Goal: Information Seeking & Learning: Learn about a topic

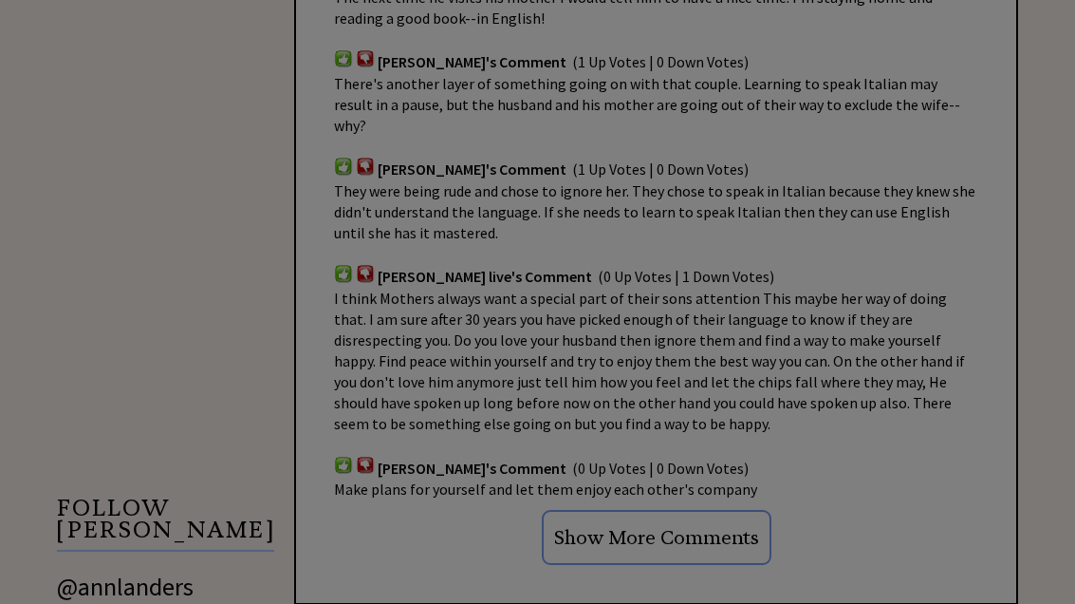
scroll to position [1375, 0]
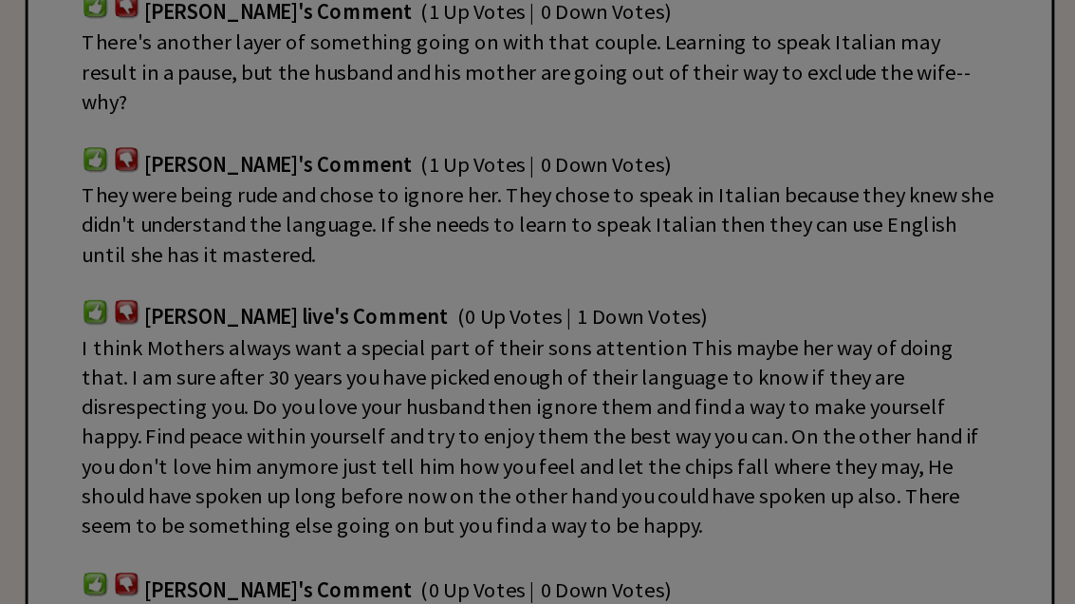
click at [570, 337] on div "Ask Ann a Question X Using Ann Landers' 47 vear archive of over 10's of thousan…" at bounding box center [537, 249] width 1075 height 3248
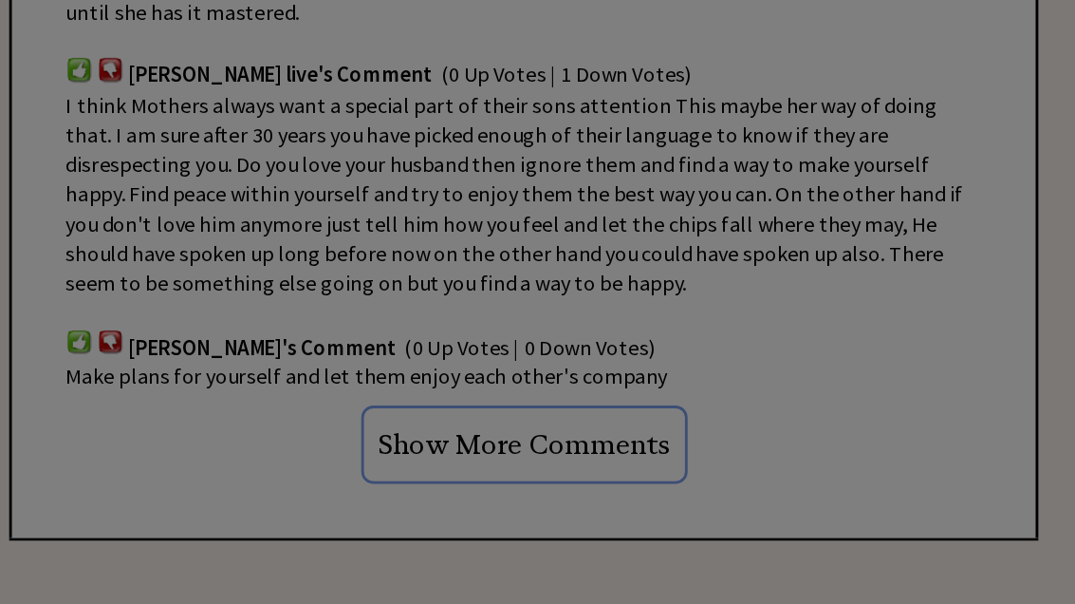
scroll to position [1463, 0]
click at [445, 254] on div "Ask Ann a Question X Using Ann Landers' 47 vear archive of over 10's of thousan…" at bounding box center [537, 161] width 1075 height 3248
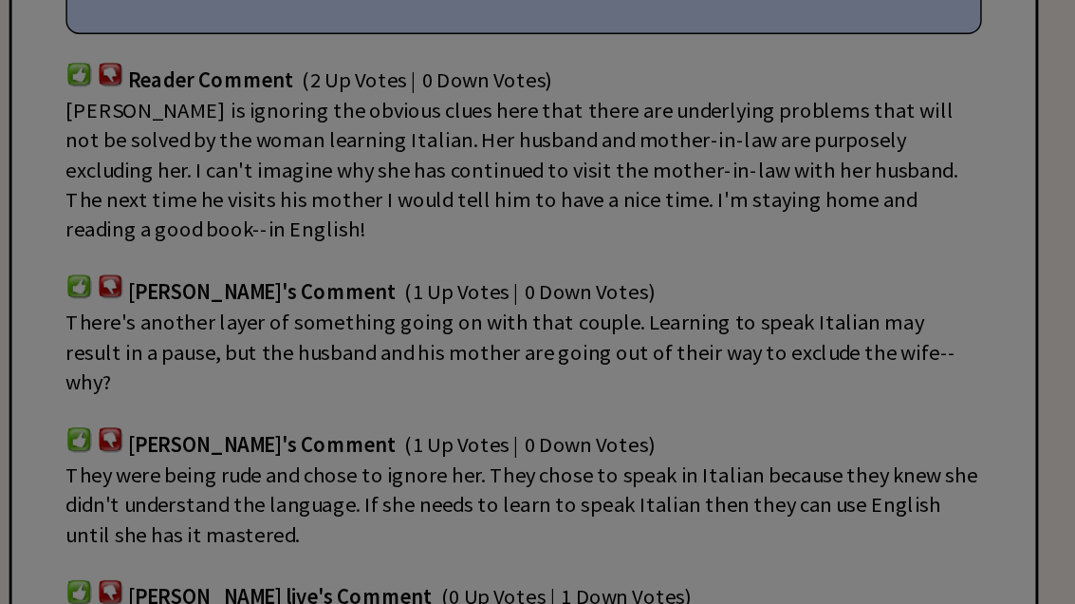
scroll to position [1230, 0]
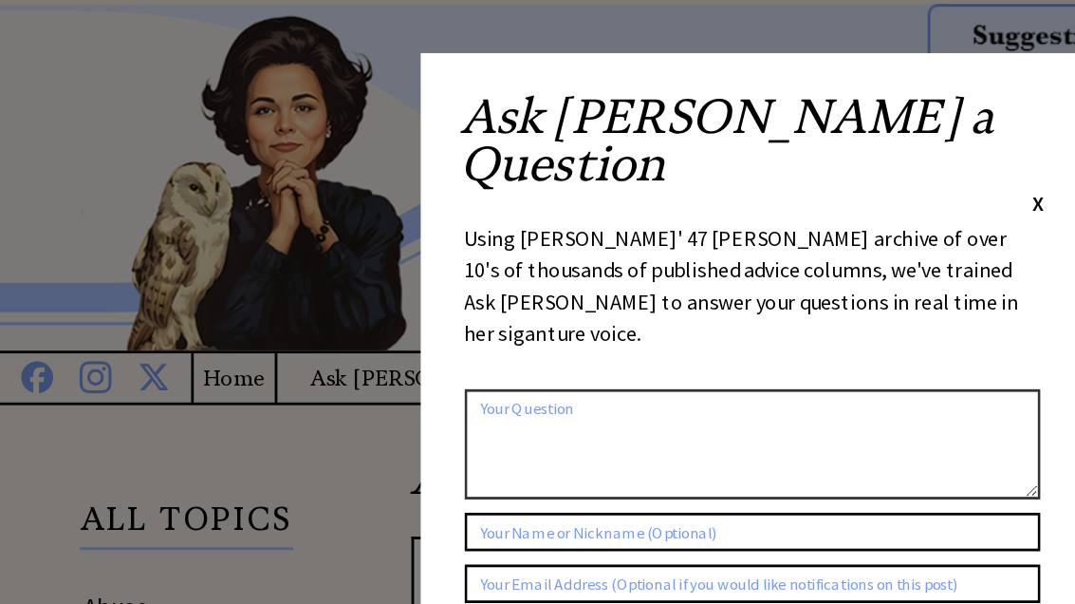
click at [756, 76] on div "Ask Ann a Question X Using Ann Landers' 47 vear archive of over 10's of thousan…" at bounding box center [538, 359] width 475 height 642
click at [744, 136] on span "X" at bounding box center [742, 145] width 9 height 19
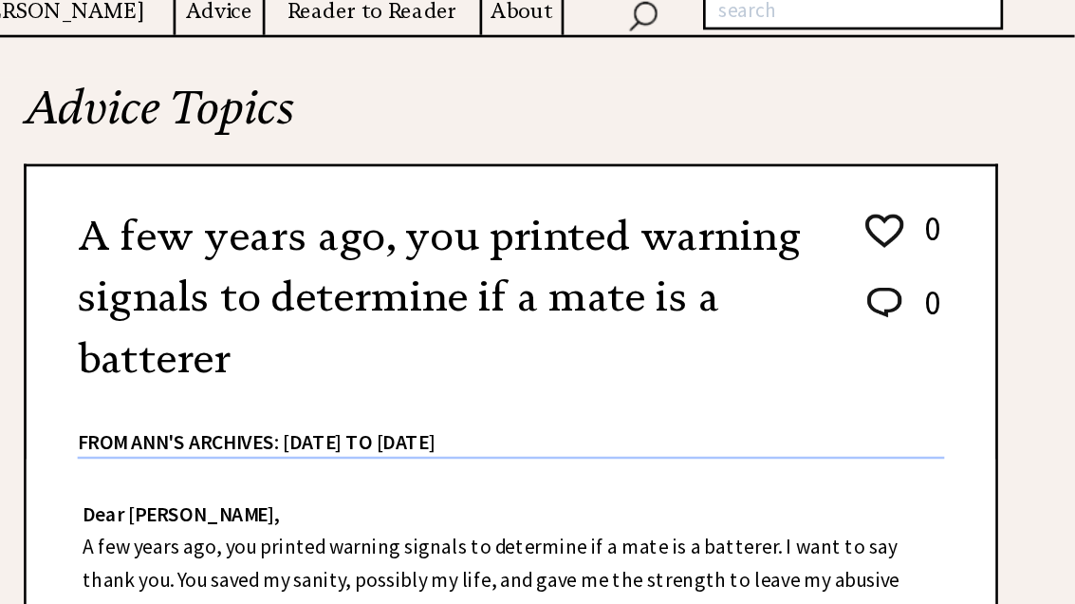
scroll to position [261, 0]
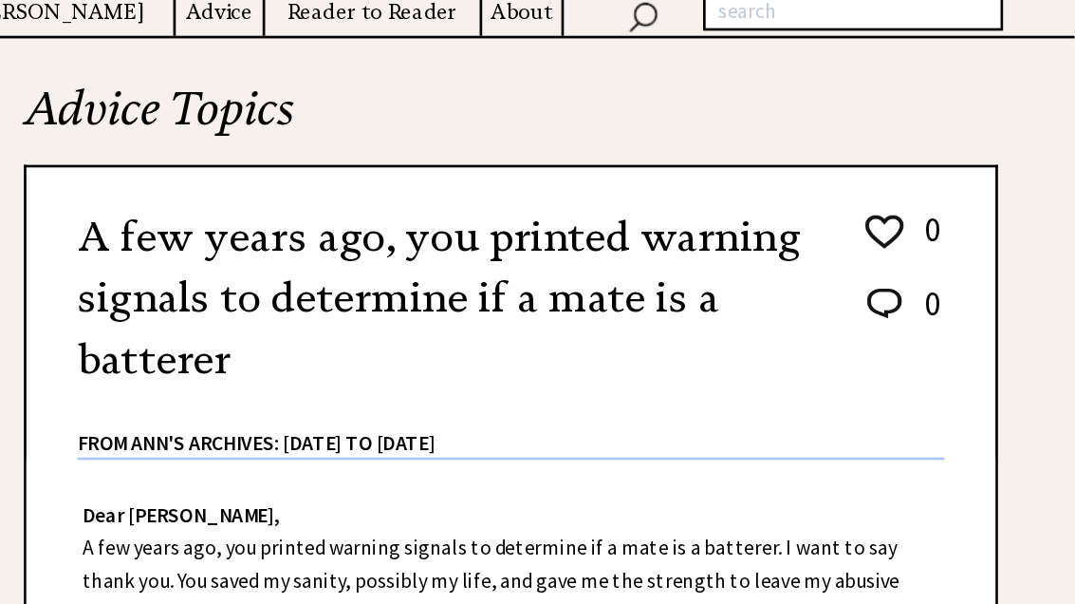
click at [496, 237] on h2 "A few years ago, you printed warning signals to determine if a mate is a batter…" at bounding box center [609, 221] width 550 height 137
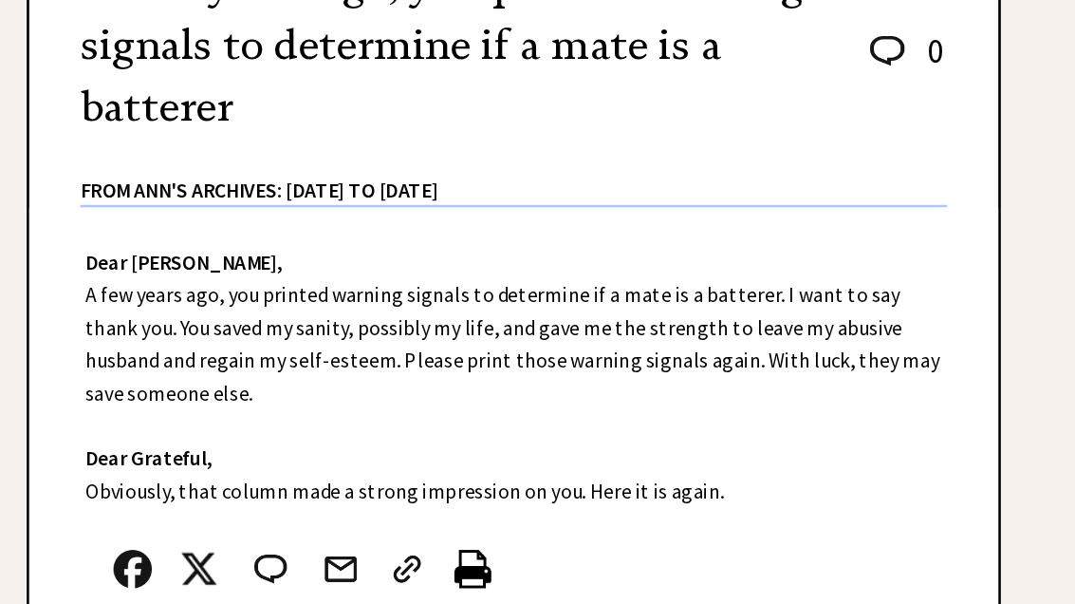
scroll to position [335, 0]
click at [495, 294] on div "Dear Ann Landers, A few years ago, you printed warning signals to determine if …" at bounding box center [656, 464] width 720 height 392
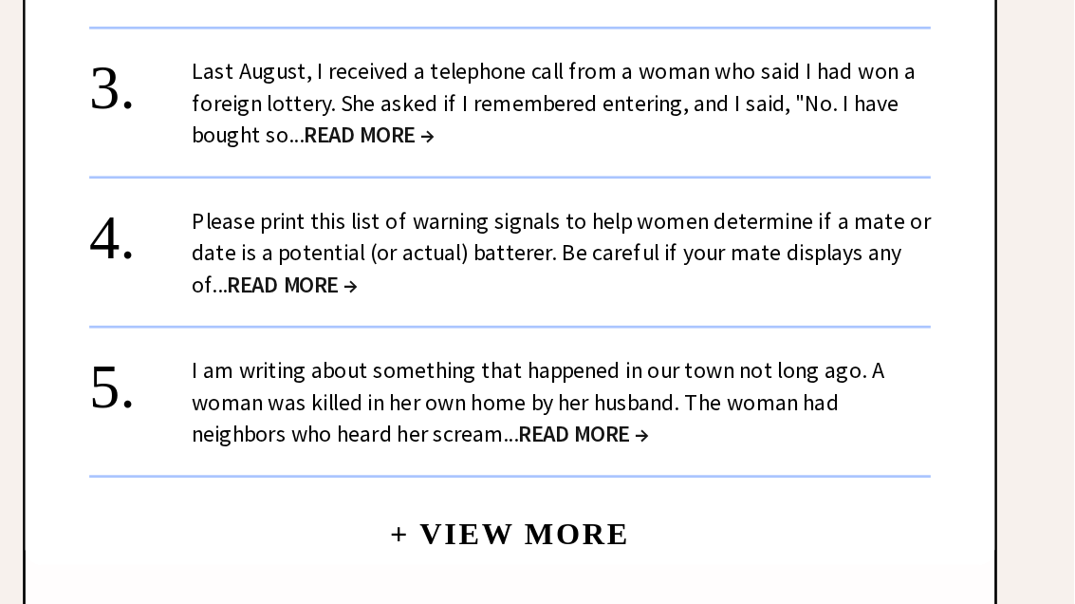
scroll to position [1440, 0]
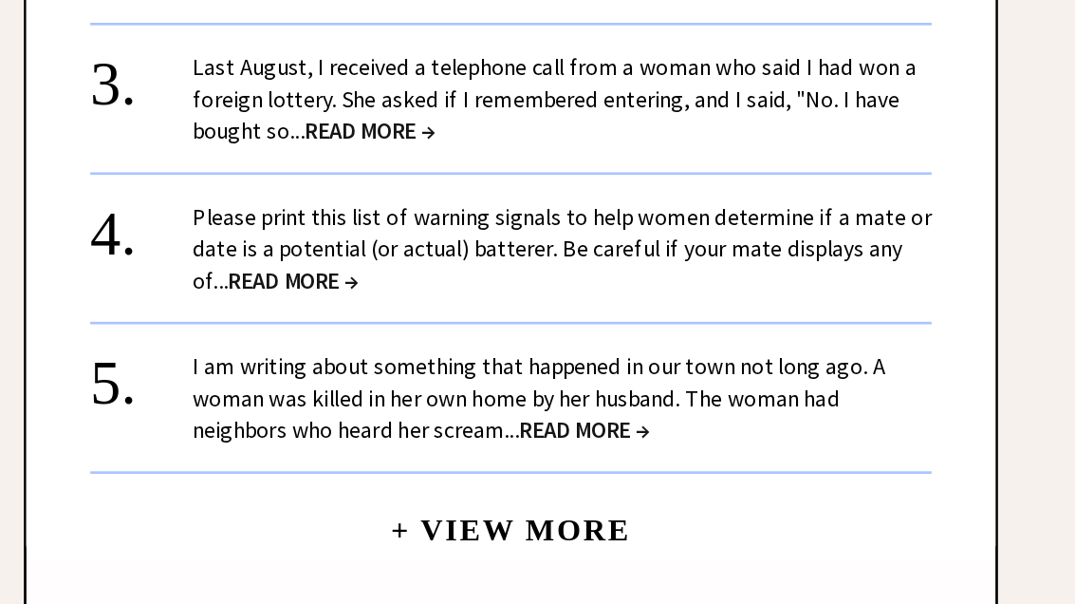
click at [446, 311] on span "READ MORE →" at bounding box center [494, 322] width 97 height 22
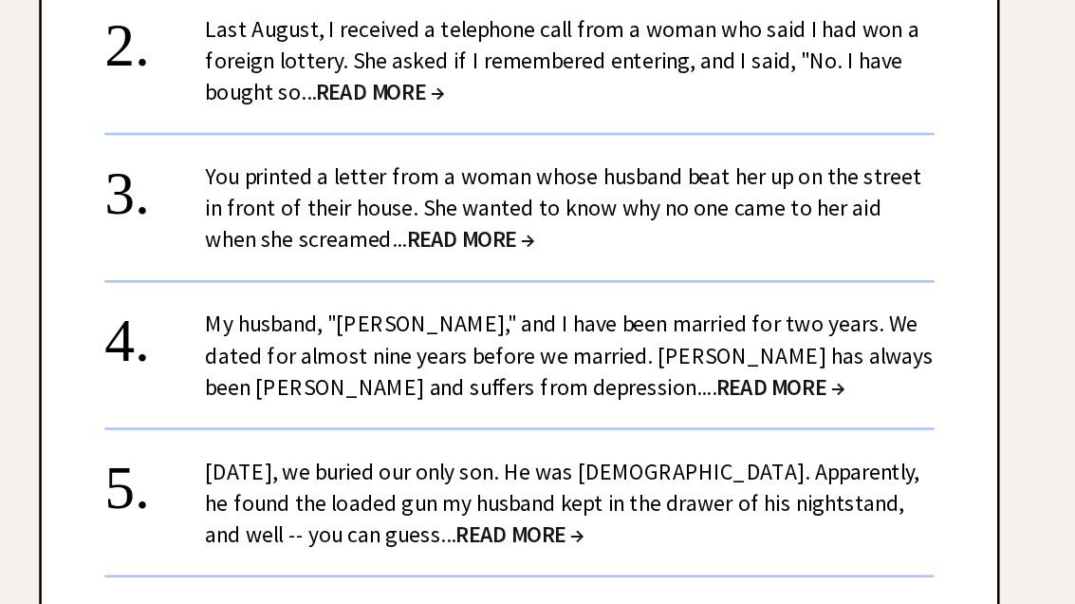
scroll to position [2213, 0]
click at [805, 386] on span "READ MORE →" at bounding box center [853, 397] width 97 height 22
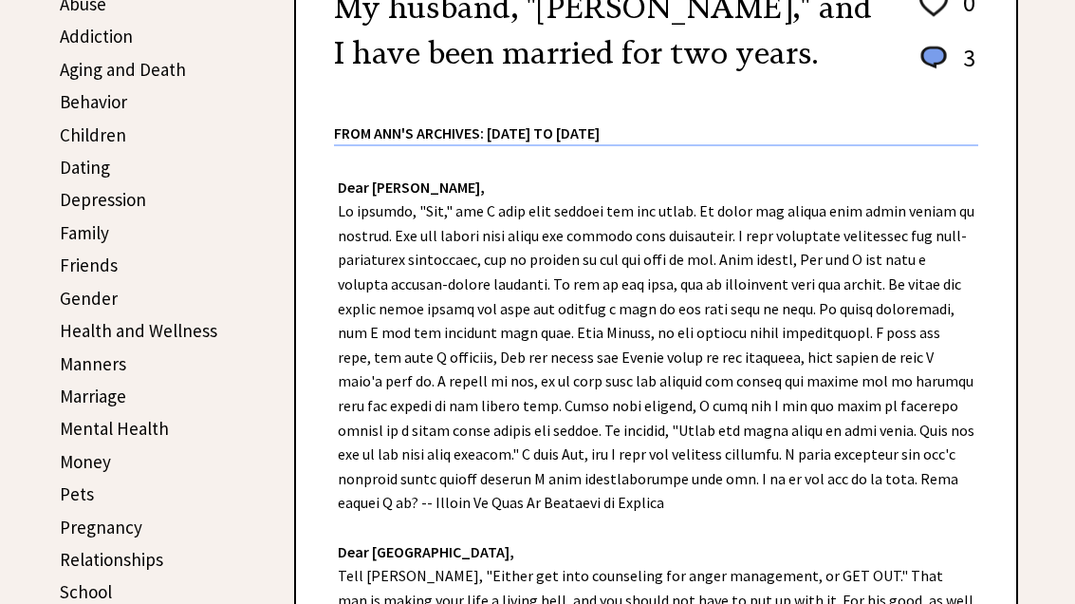
scroll to position [453, 0]
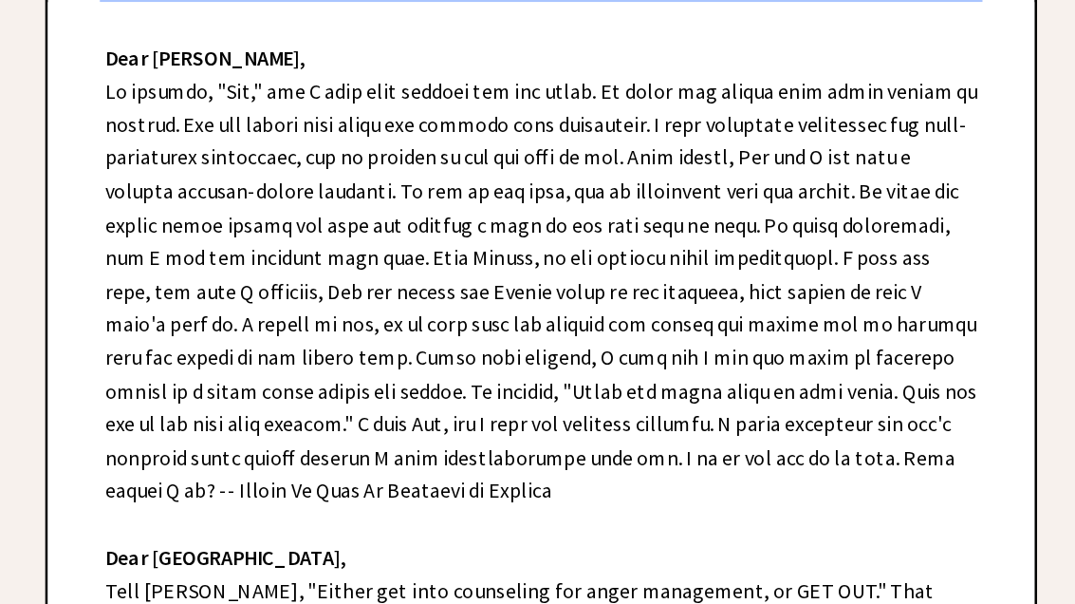
click at [695, 187] on div "Dear Ann Landers, Dear Chicago, Tell Jim, "Either get into counseling for anger…" at bounding box center [656, 454] width 720 height 664
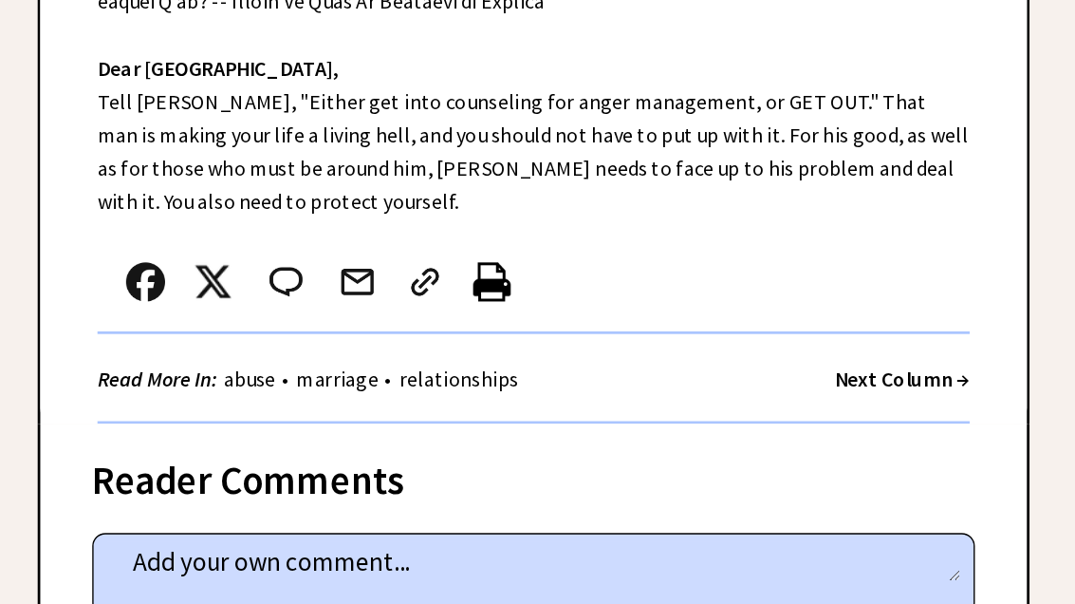
scroll to position [810, 0]
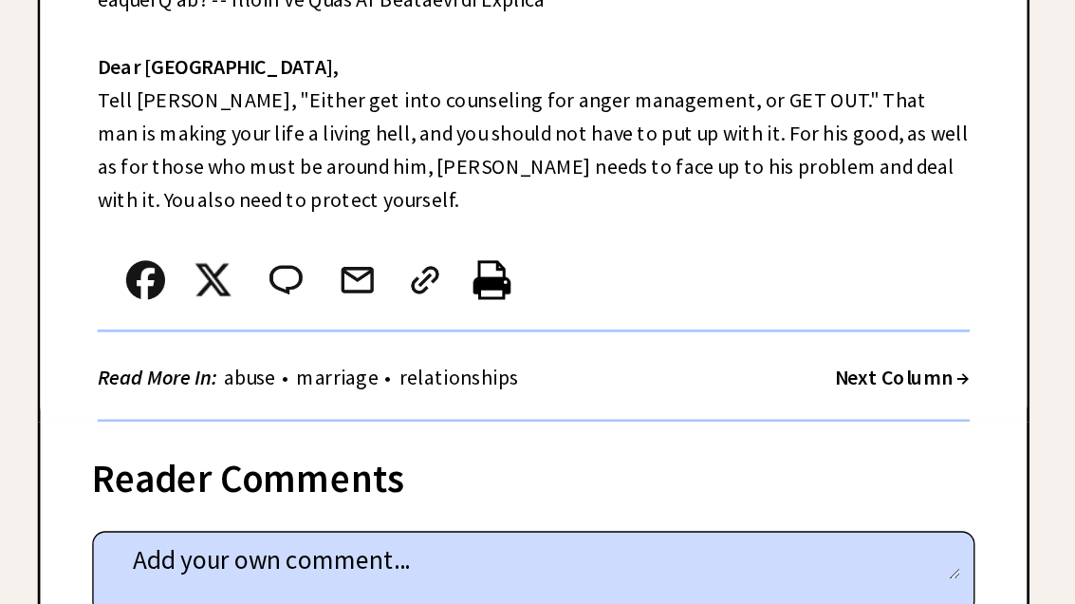
click at [533, 451] on div "Reader Comments" at bounding box center [656, 466] width 644 height 30
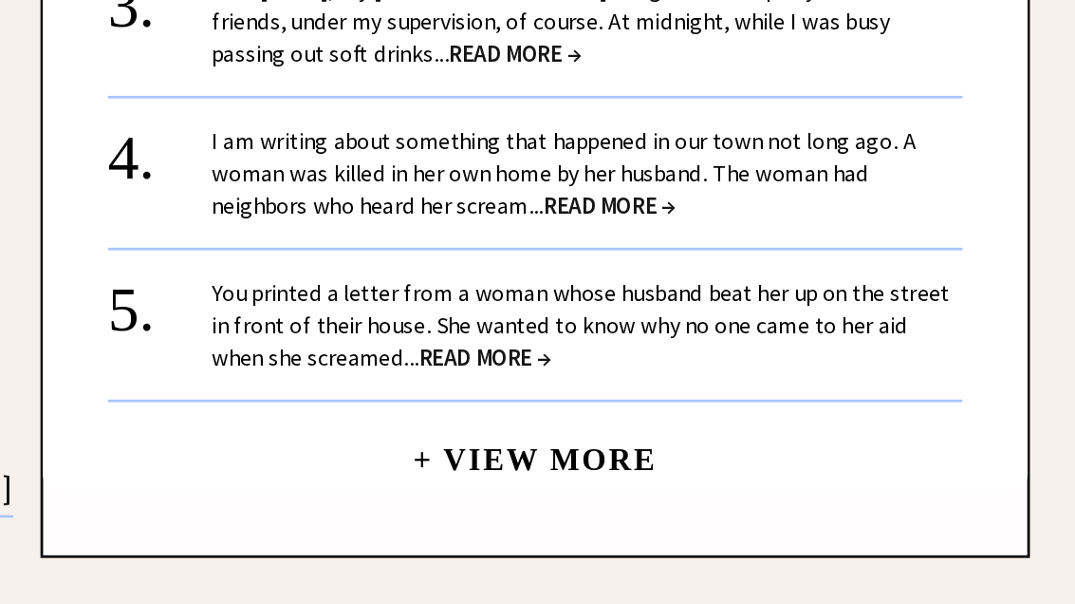
scroll to position [2120, 0]
click at [571, 371] on span "READ MORE →" at bounding box center [619, 382] width 97 height 22
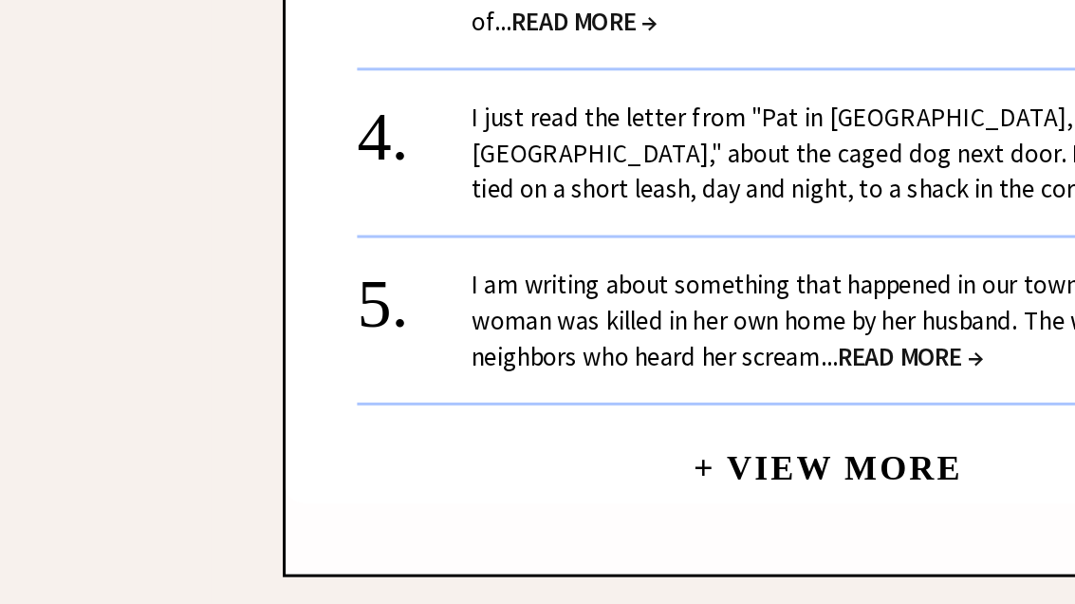
scroll to position [2853, 0]
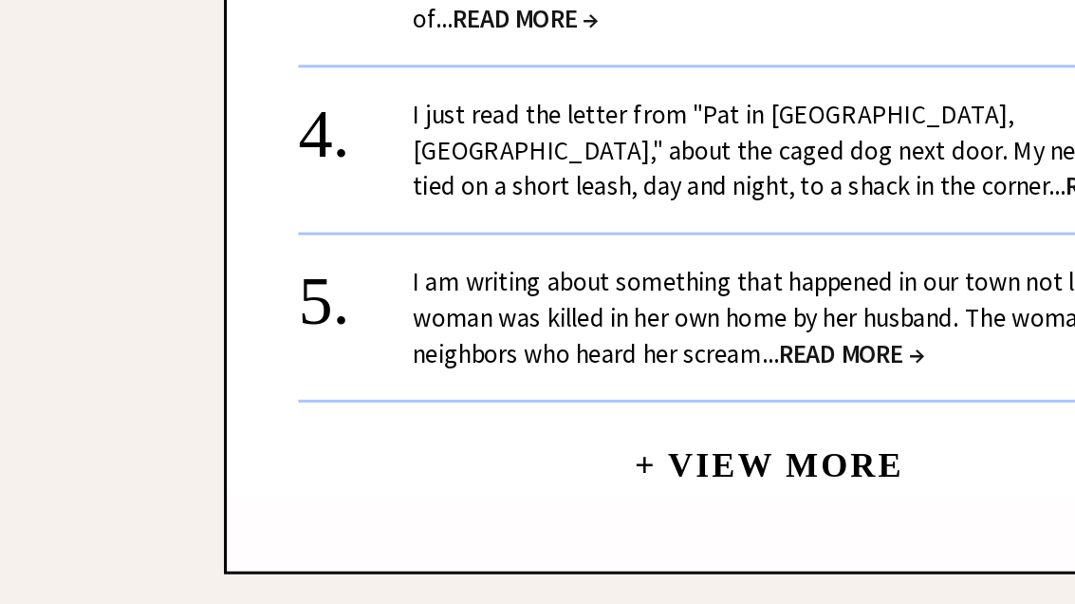
click at [567, 283] on link "+ View More" at bounding box center [656, 303] width 178 height 41
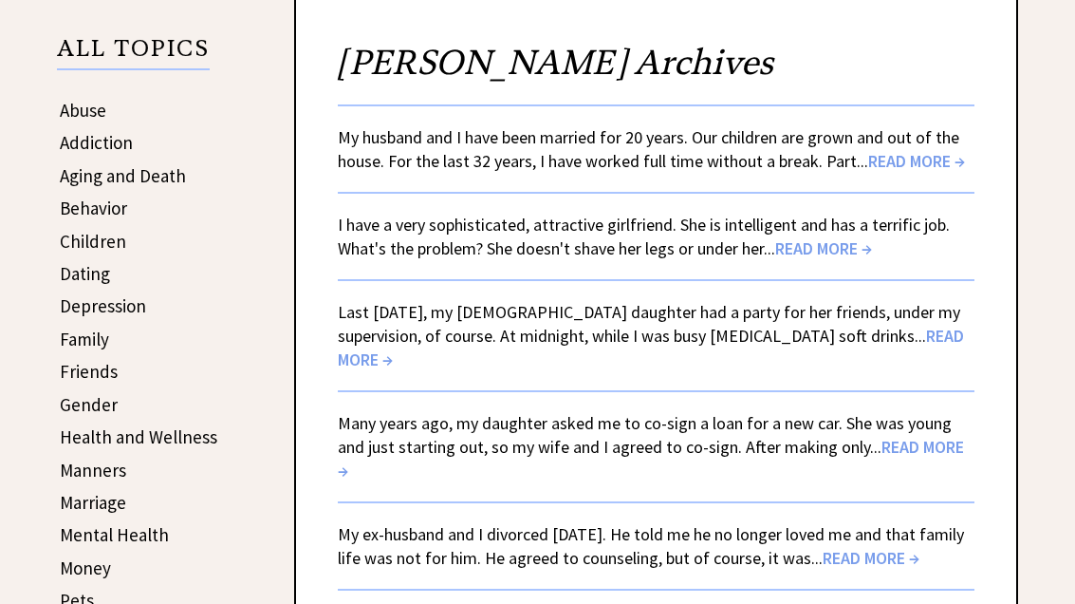
scroll to position [325, 0]
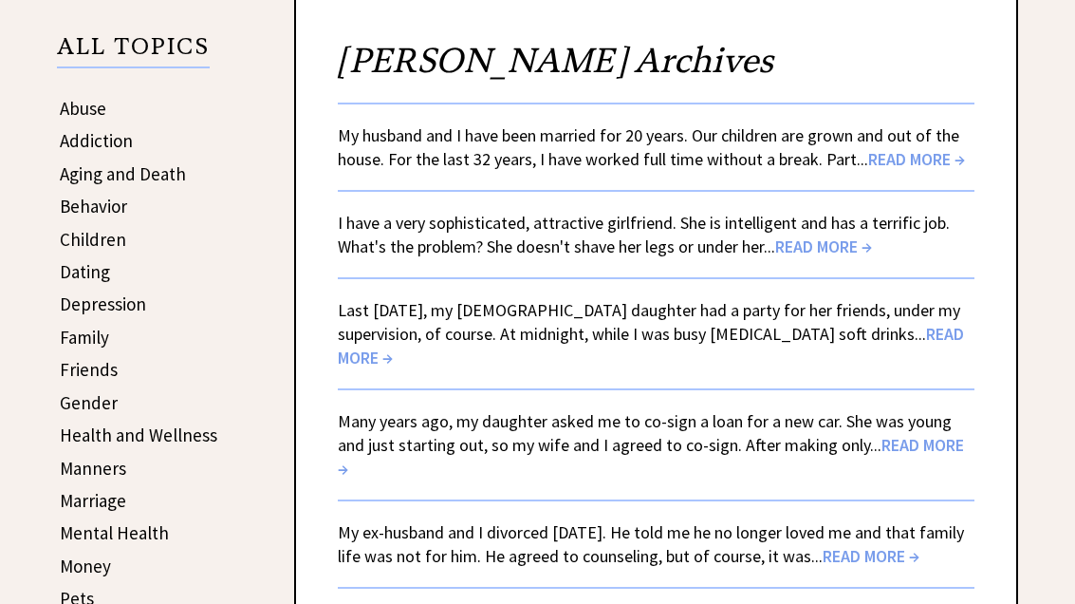
click at [907, 169] on span "READ MORE →" at bounding box center [916, 159] width 97 height 22
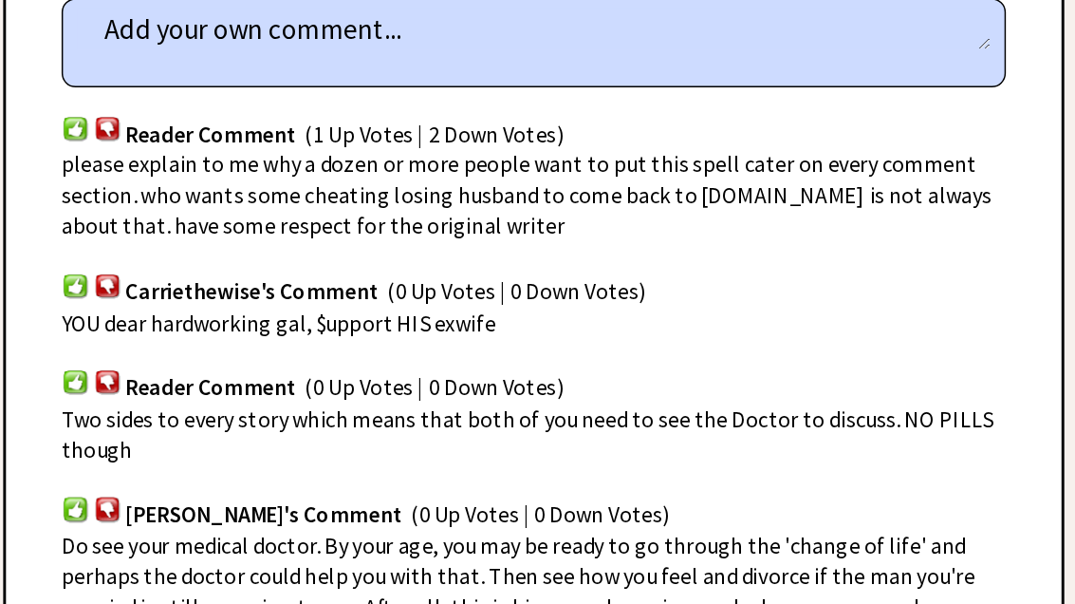
scroll to position [1240, 0]
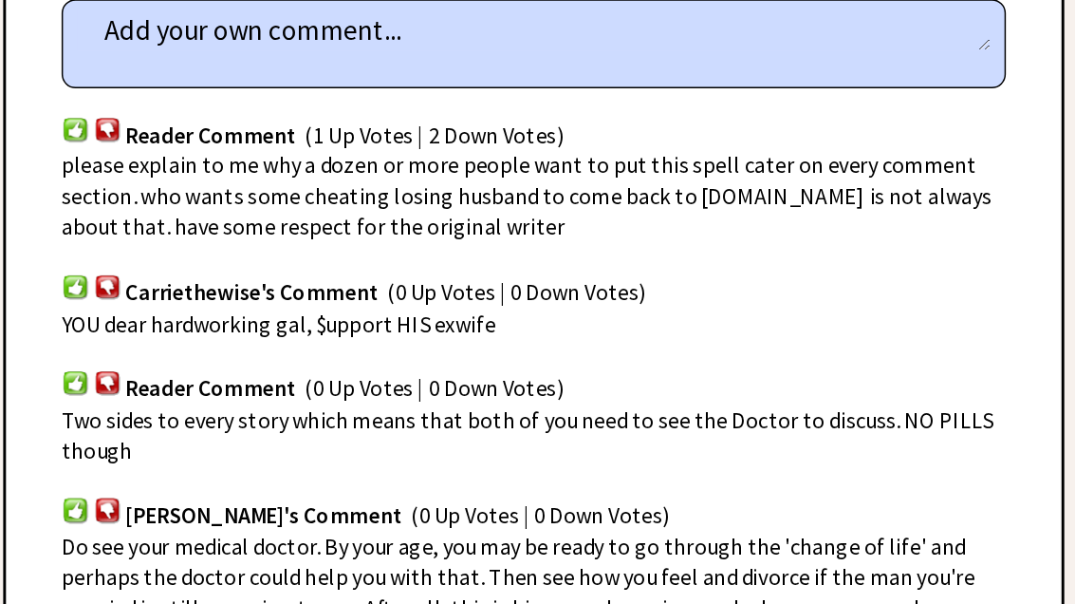
click at [503, 430] on span "Two sides to every story which means that both of you need to see the Doctor to…" at bounding box center [652, 450] width 636 height 40
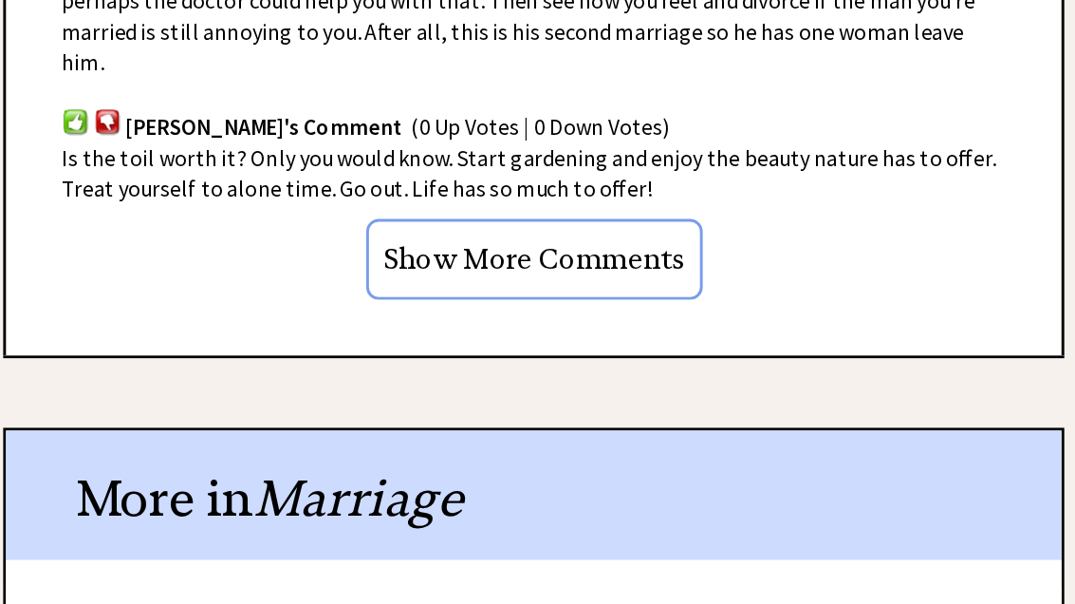
scroll to position [1633, 0]
click at [529, 447] on div "More in Marriage" at bounding box center [656, 491] width 720 height 88
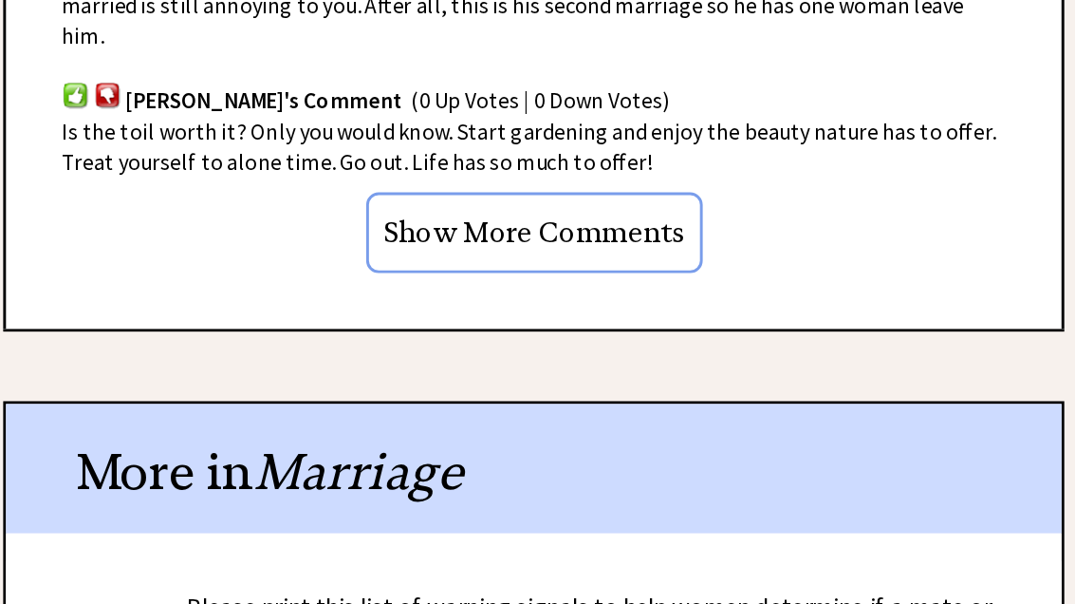
scroll to position [1651, 0]
click at [542, 285] on input "Show More Comments" at bounding box center [657, 312] width 230 height 55
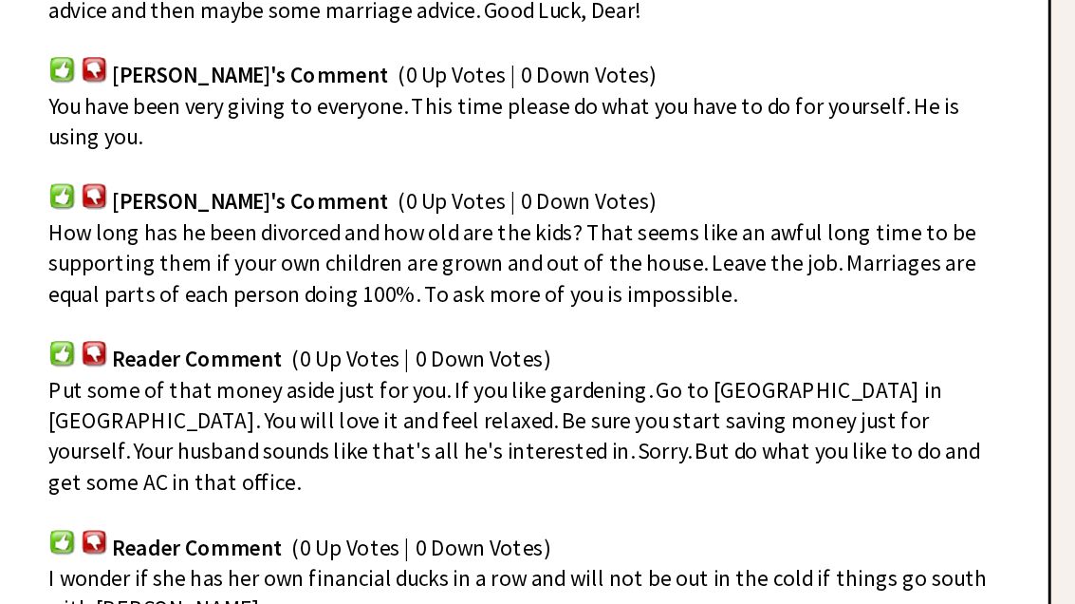
scroll to position [4015, 0]
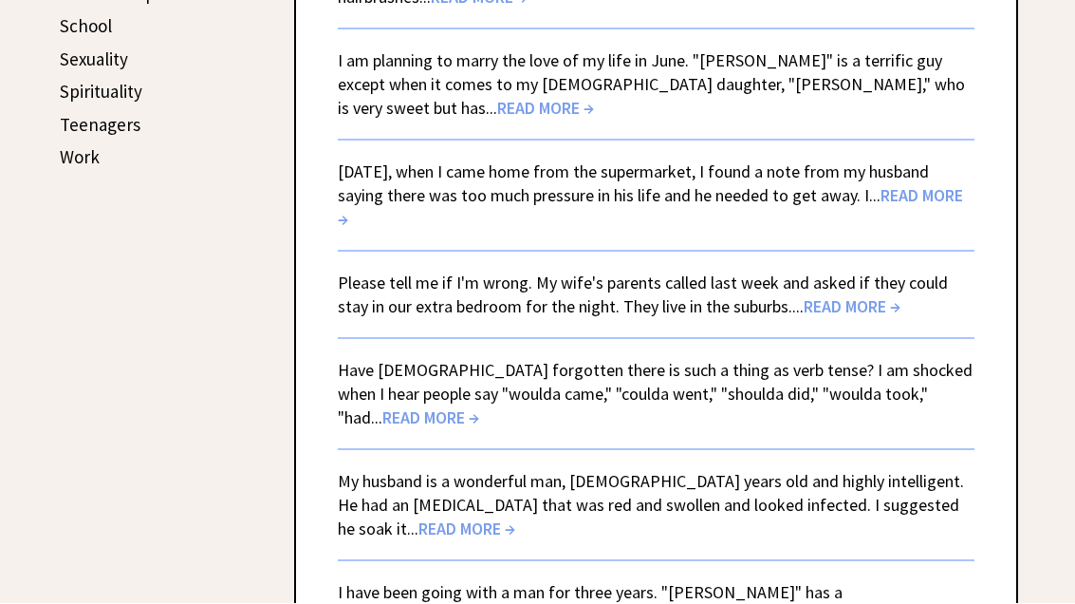
scroll to position [996, 0]
click at [833, 294] on span "READ MORE →" at bounding box center [852, 305] width 97 height 22
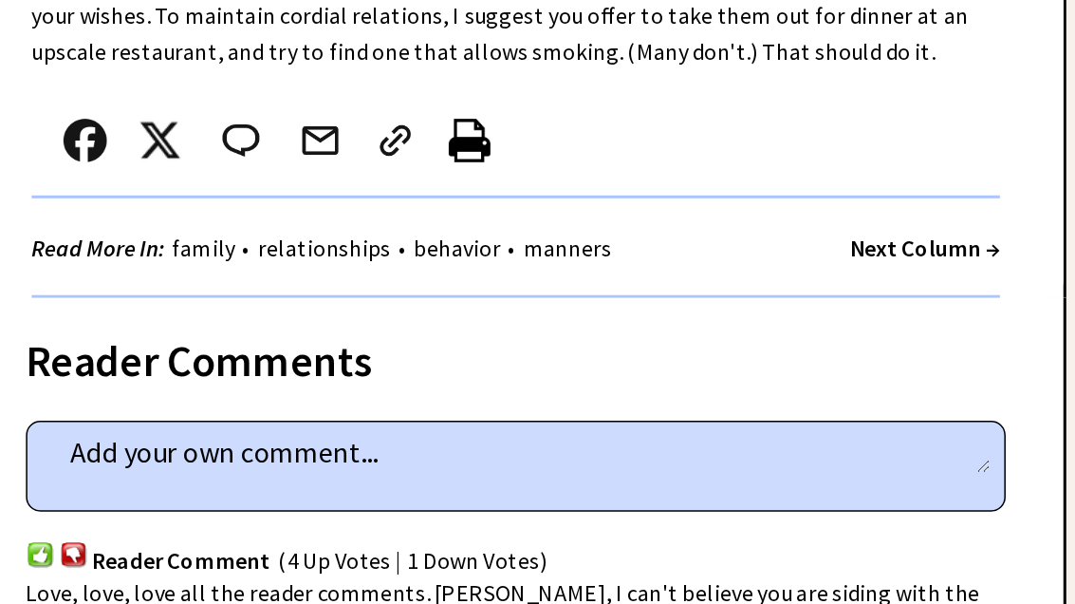
scroll to position [923, 0]
click at [876, 323] on strong "Next Column →" at bounding box center [925, 332] width 99 height 19
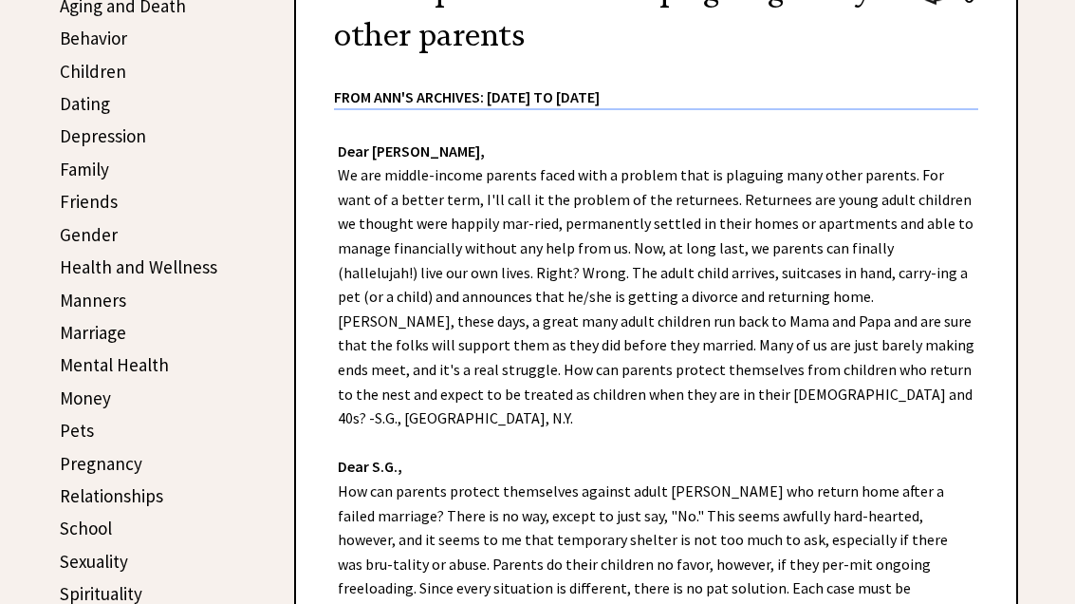
scroll to position [522, 0]
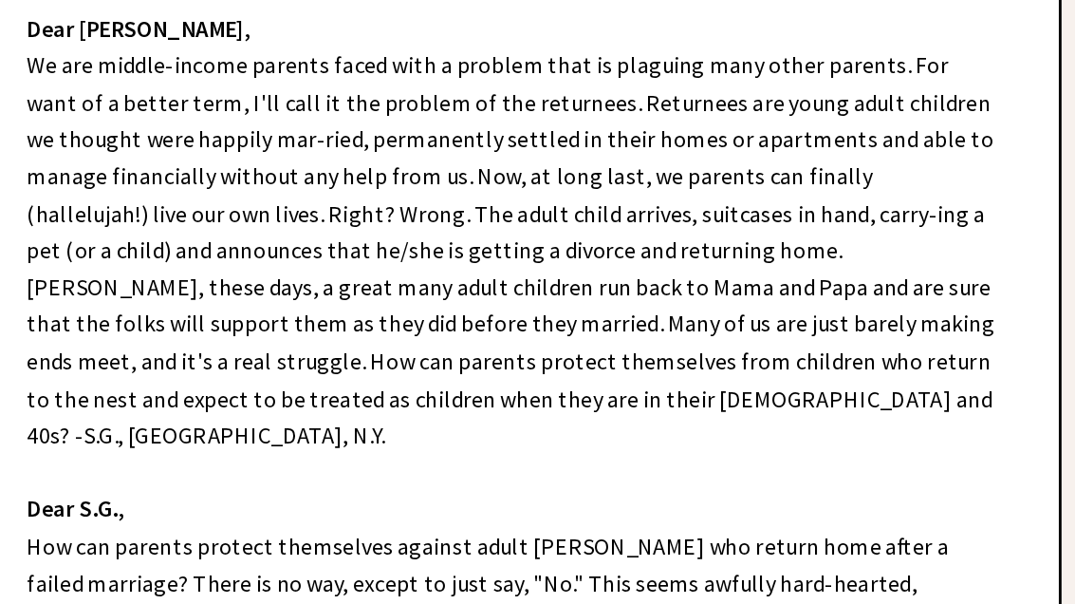
click at [561, 198] on div "Dear Ann Landers, We are middle-income parents faced with a problem that is pla…" at bounding box center [656, 422] width 720 height 683
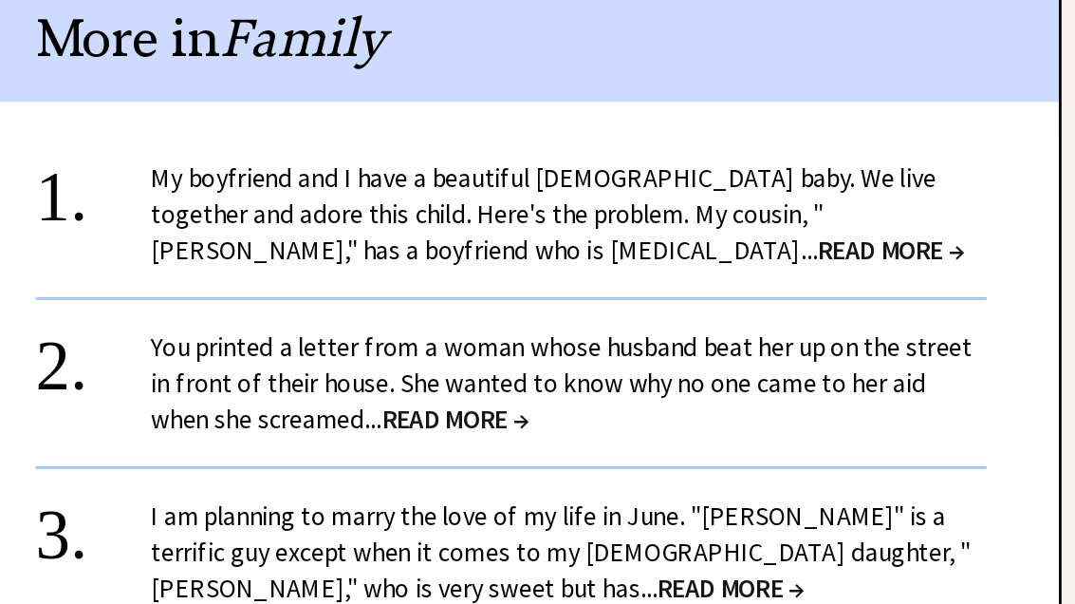
scroll to position [1387, 0]
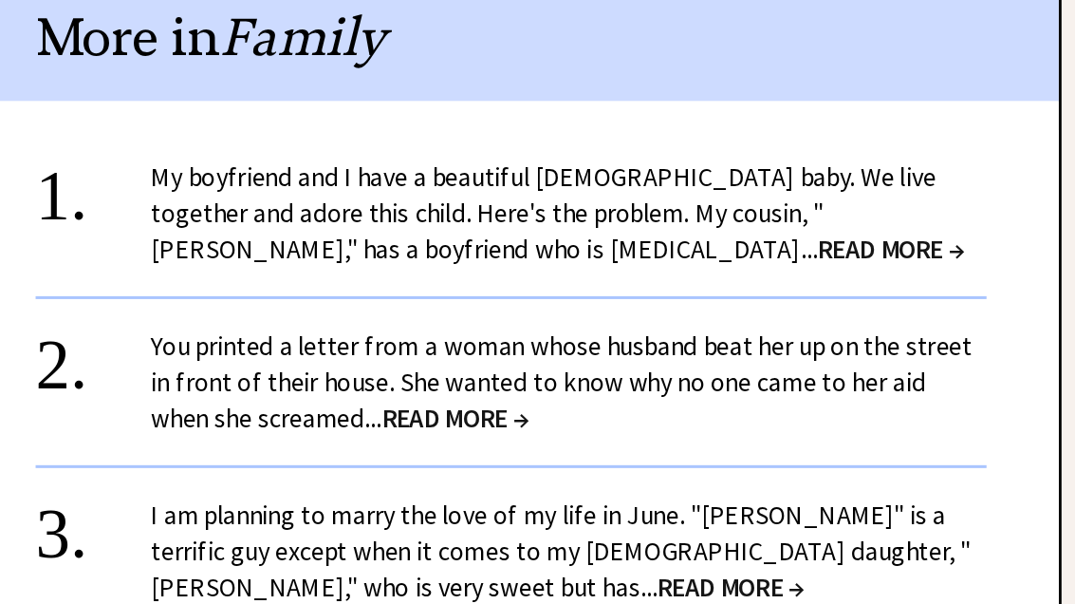
click at [858, 323] on span "READ MORE →" at bounding box center [906, 334] width 97 height 22
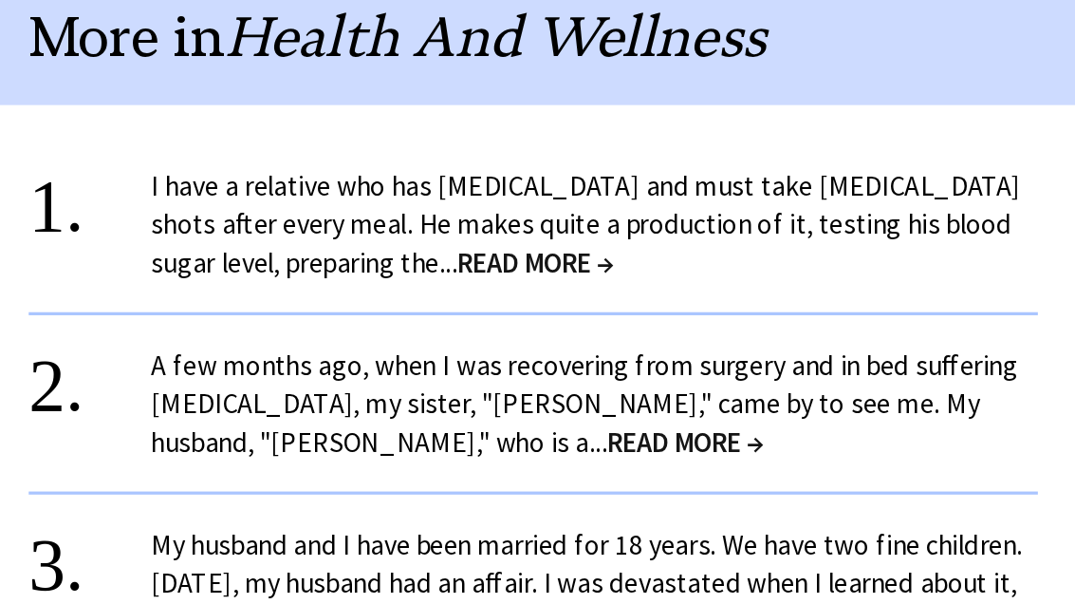
scroll to position [1538, 0]
click at [609, 346] on span "READ MORE →" at bounding box center [657, 357] width 97 height 22
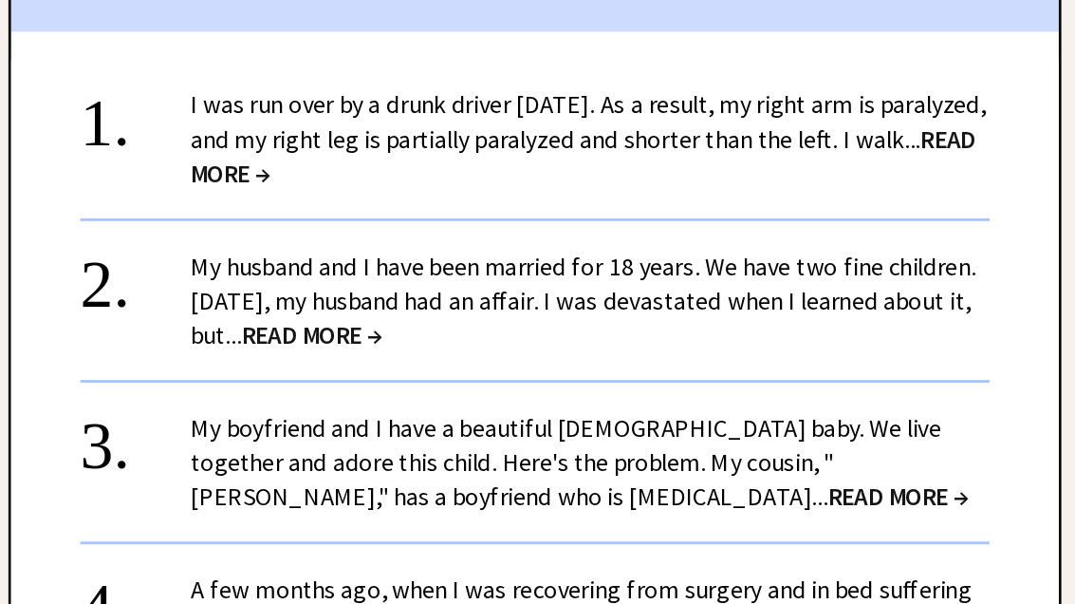
scroll to position [1953, 0]
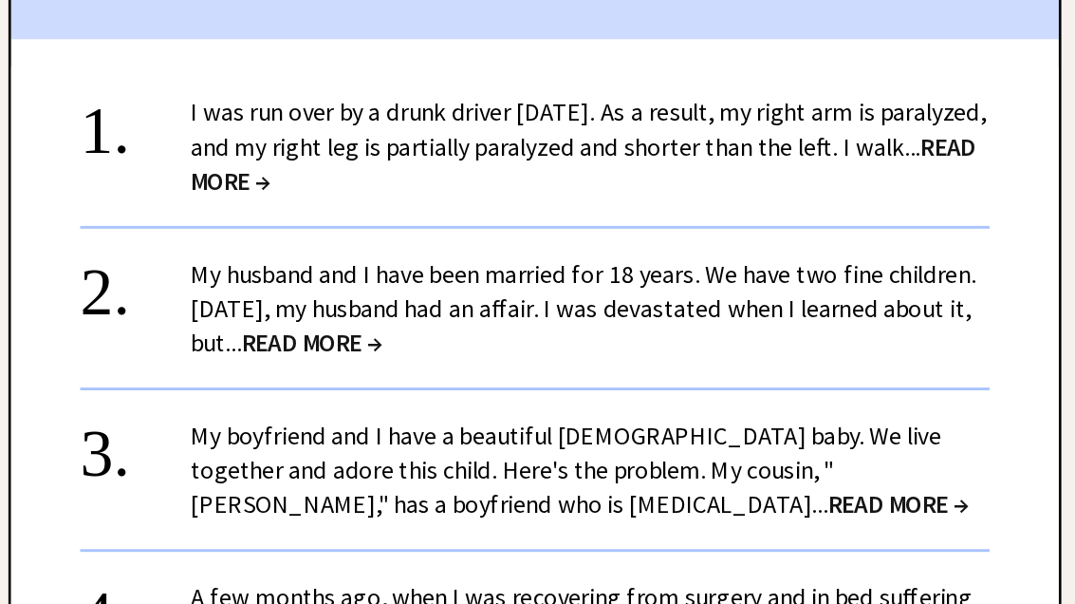
click at [455, 367] on span "READ MORE →" at bounding box center [503, 378] width 97 height 22
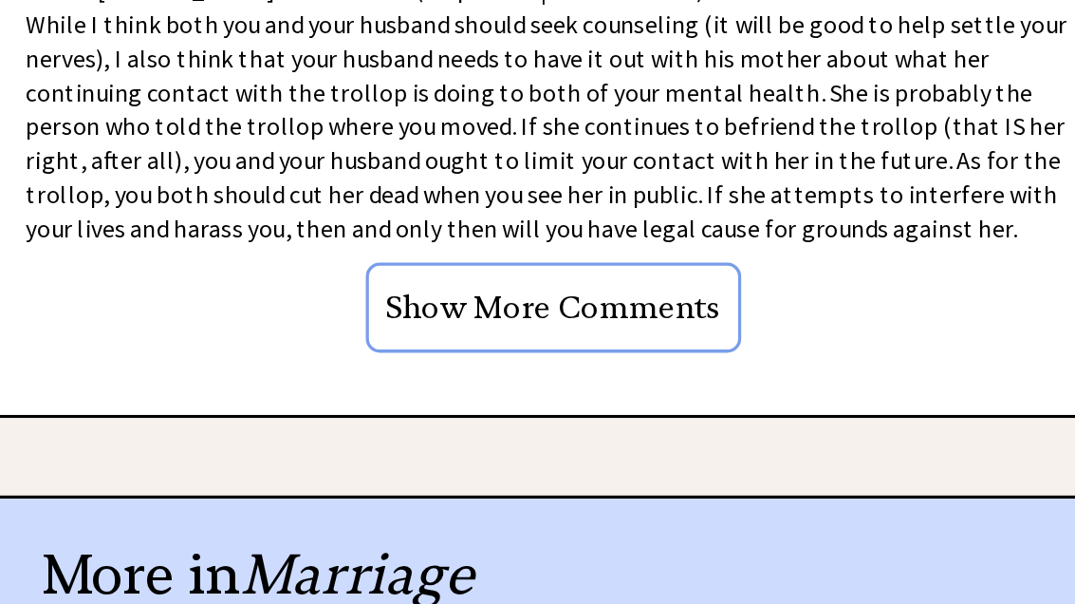
scroll to position [1667, 0]
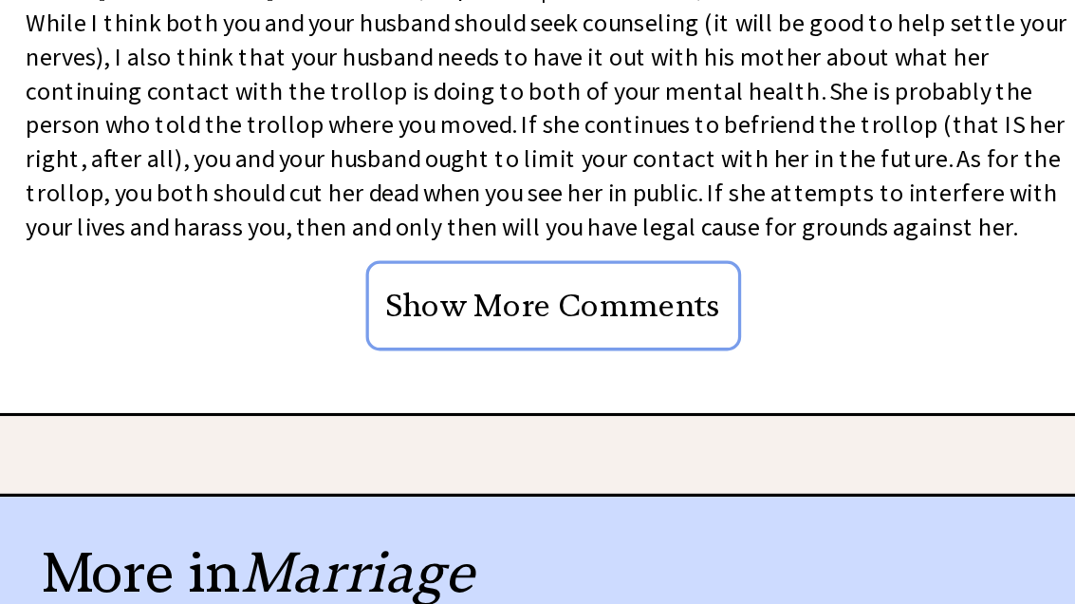
click at [501, 253] on div "Advice Topics My husband and I have been married for 18 years. 0 7 0 7 From Ann…" at bounding box center [633, 18] width 772 height 2733
click at [542, 360] on input "Show More Comments" at bounding box center [657, 387] width 230 height 55
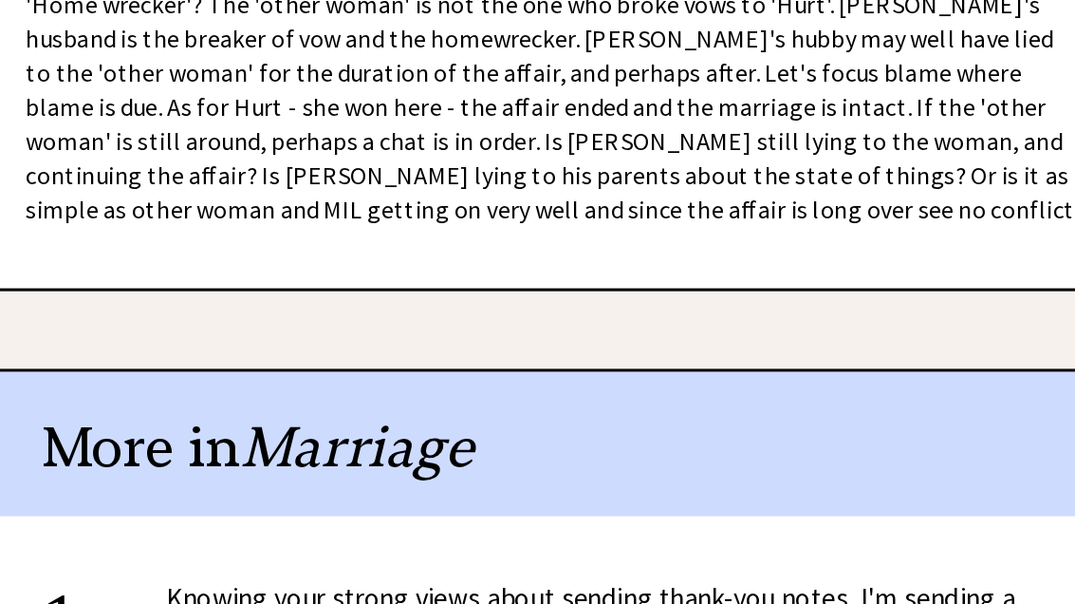
scroll to position [1955, 0]
